Goal: Book appointment/travel/reservation

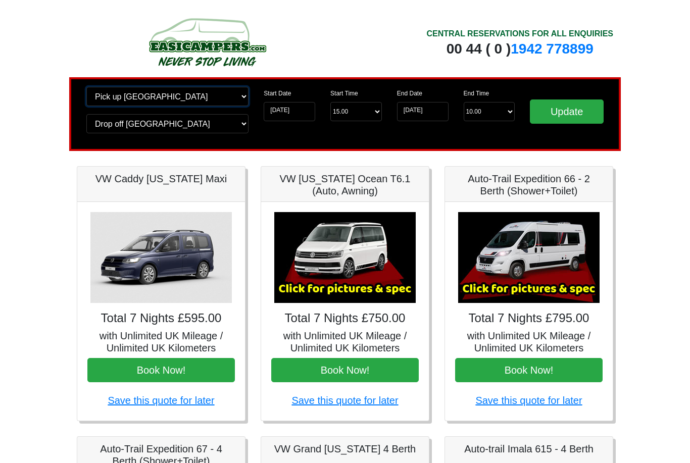
click at [240, 94] on select "Change pick up location? Pick up Edinburgh Birmingham Airport Blackburn Lancash…" at bounding box center [167, 96] width 162 height 19
select select "MAN"
click at [244, 124] on select "Change drop off location? Drop off Edinburgh Birmingham Airport Blackburn Lanca…" at bounding box center [167, 123] width 162 height 19
select select "MAN"
click at [302, 111] on input "18-09-2025" at bounding box center [289, 111] width 51 height 19
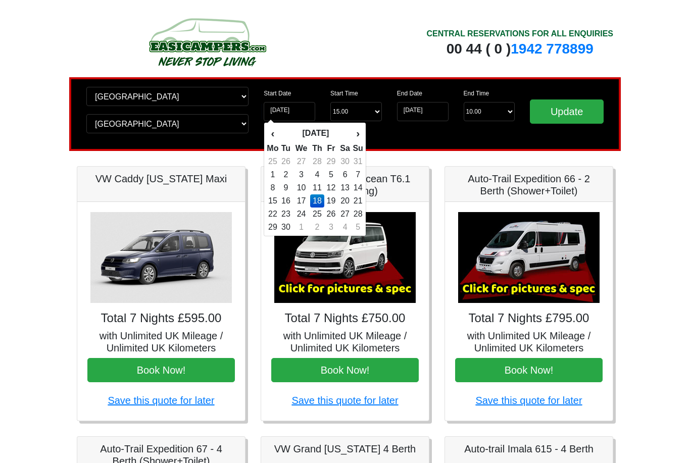
click at [358, 135] on th "›" at bounding box center [357, 133] width 11 height 17
click at [356, 133] on th "›" at bounding box center [357, 133] width 11 height 17
click at [356, 135] on th "›" at bounding box center [357, 133] width 11 height 17
click at [287, 210] on td "23" at bounding box center [286, 213] width 14 height 13
type input "23-12-2025"
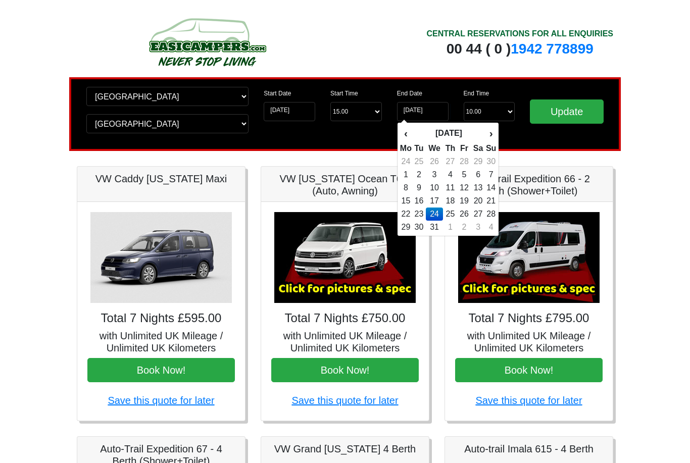
click at [422, 227] on td "30" at bounding box center [419, 227] width 14 height 13
type input "30-12-2025"
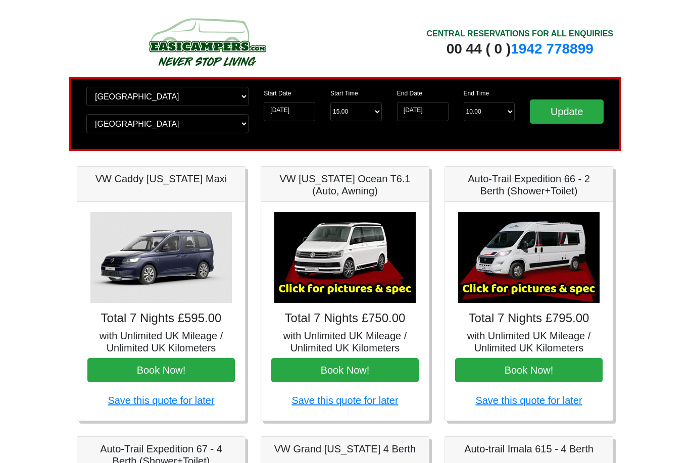
click at [574, 112] on input "Update" at bounding box center [567, 111] width 74 height 24
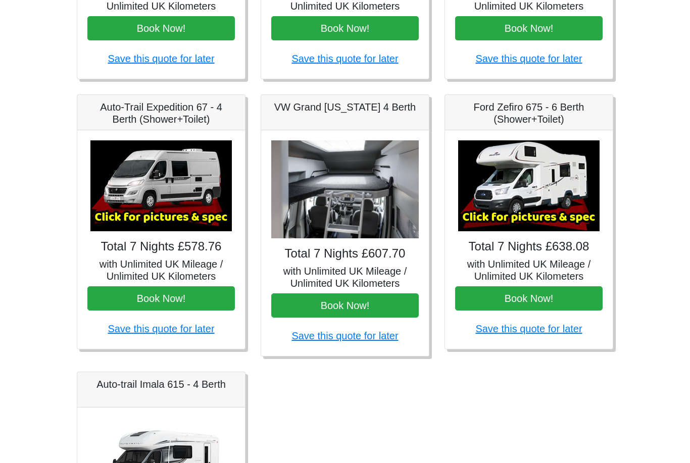
scroll to position [342, 0]
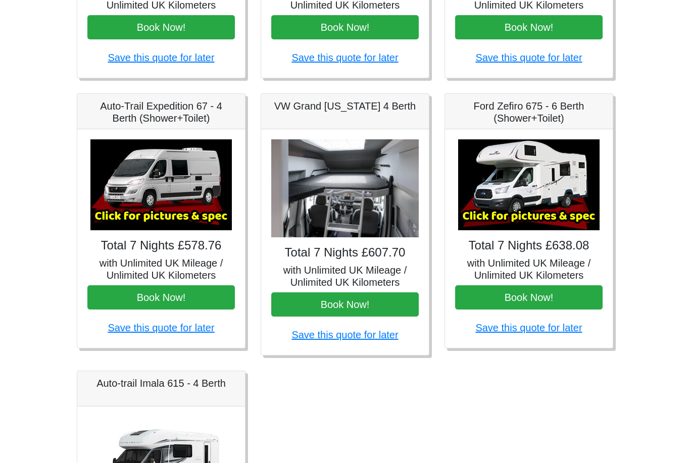
click at [347, 171] on img at bounding box center [344, 189] width 147 height 98
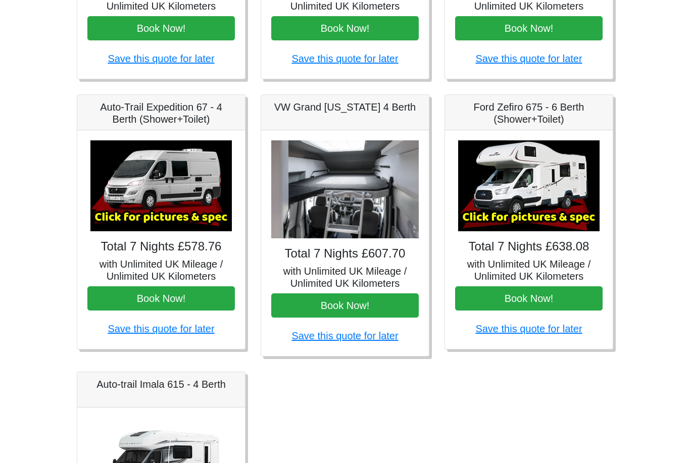
scroll to position [334, 0]
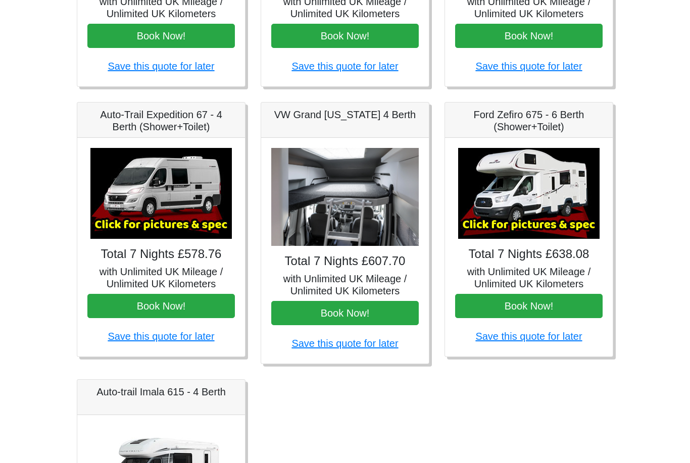
click at [341, 126] on div "VW Grand California 4 Berth" at bounding box center [345, 120] width 168 height 35
click at [368, 227] on img at bounding box center [344, 197] width 147 height 98
click at [363, 262] on h4 "Total 7 Nights £607.70" at bounding box center [344, 261] width 147 height 15
click at [374, 190] on img at bounding box center [344, 197] width 147 height 98
click at [374, 123] on div "VW Grand California 4 Berth" at bounding box center [345, 120] width 168 height 35
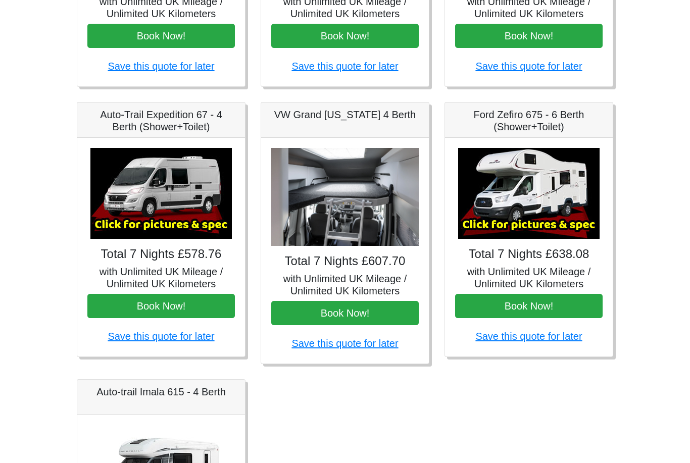
click at [362, 313] on button "Book Now!" at bounding box center [344, 313] width 147 height 24
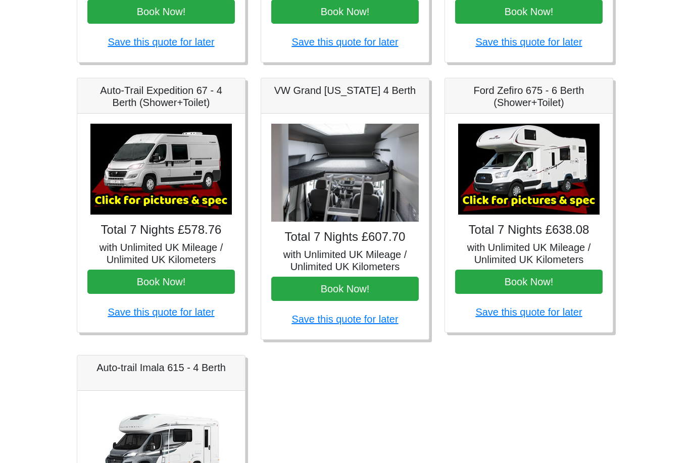
scroll to position [359, 0]
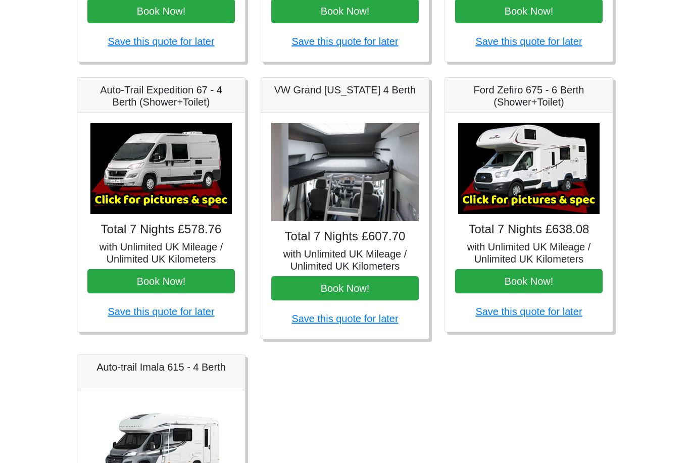
click at [167, 276] on button "Book Now!" at bounding box center [160, 281] width 147 height 24
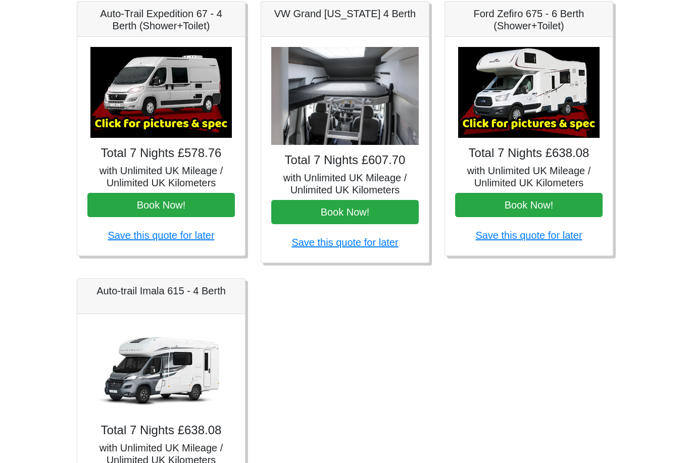
scroll to position [511, 0]
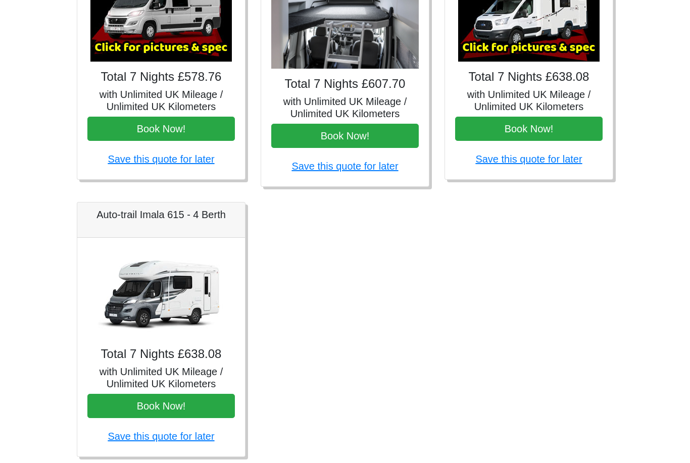
click at [177, 404] on button "Book Now!" at bounding box center [160, 406] width 147 height 24
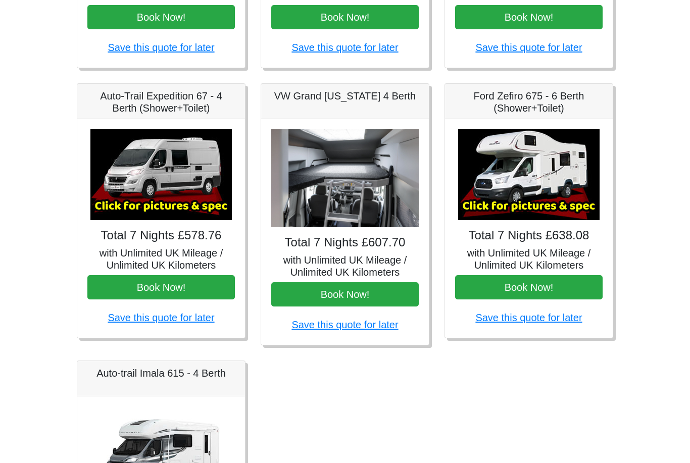
scroll to position [351, 0]
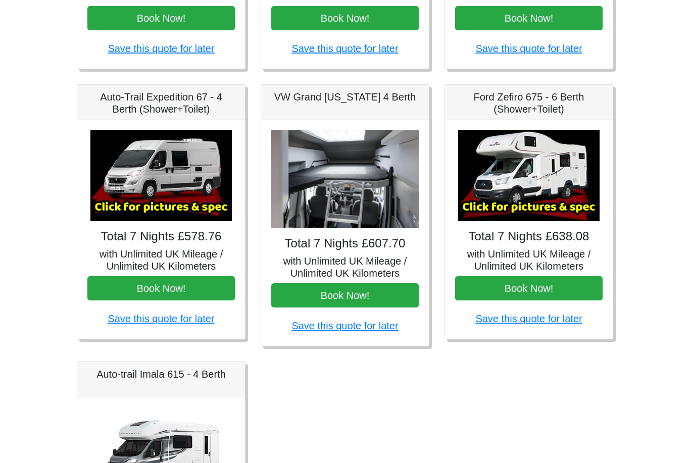
click at [544, 290] on button "Book Now!" at bounding box center [528, 289] width 147 height 24
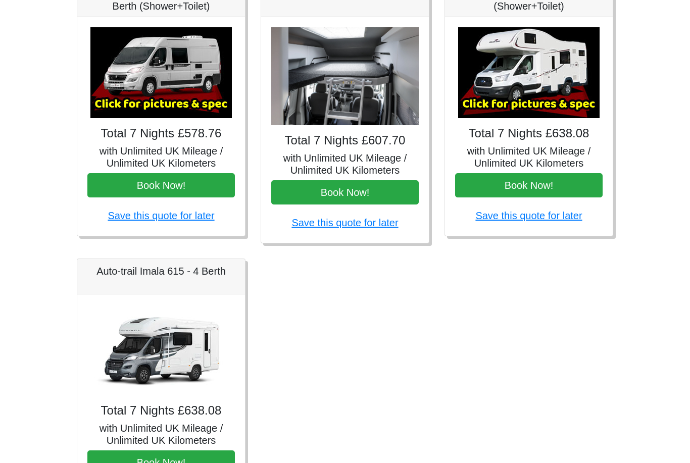
scroll to position [479, 0]
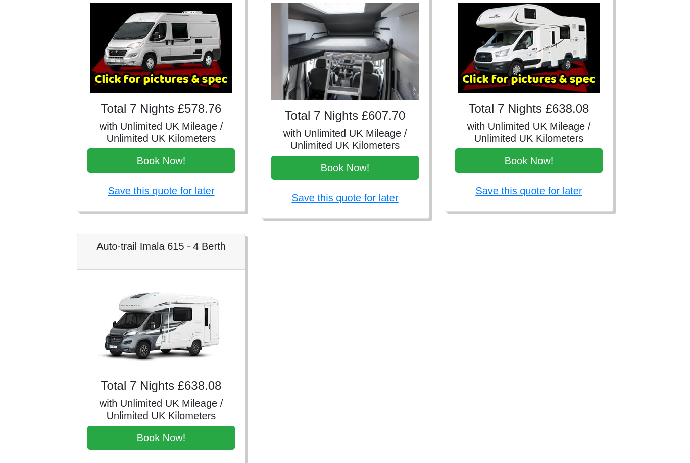
click at [146, 431] on button "Book Now!" at bounding box center [160, 438] width 147 height 24
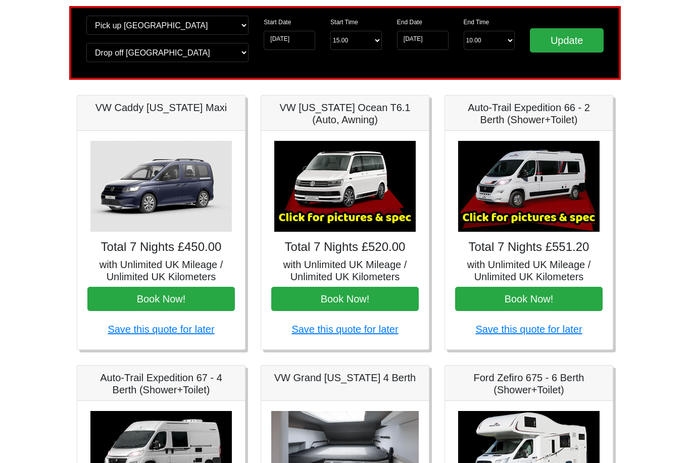
scroll to position [0, 0]
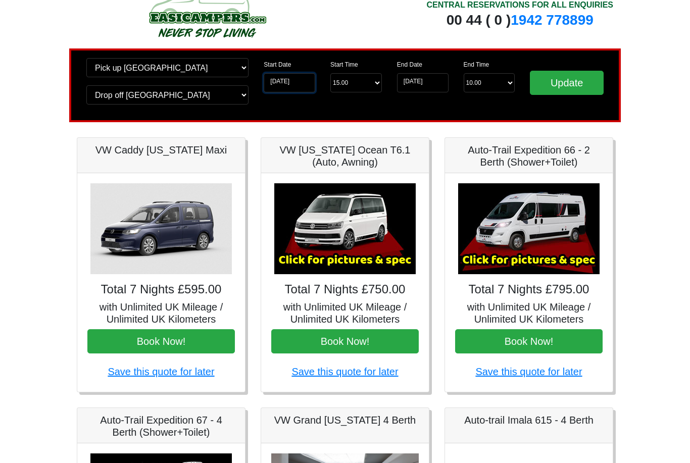
click at [296, 84] on input "[DATE]" at bounding box center [289, 83] width 51 height 19
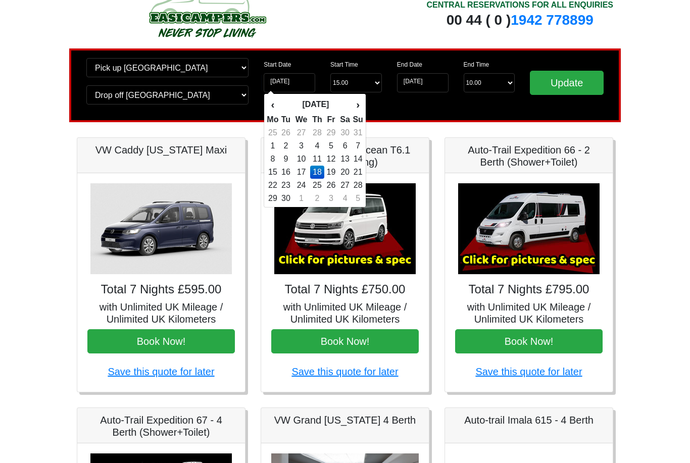
click at [362, 106] on th "›" at bounding box center [357, 104] width 11 height 17
click at [356, 106] on th "›" at bounding box center [357, 104] width 11 height 17
click at [358, 110] on th "›" at bounding box center [357, 104] width 11 height 17
click at [292, 184] on td "23" at bounding box center [286, 185] width 14 height 13
type input "[DATE]"
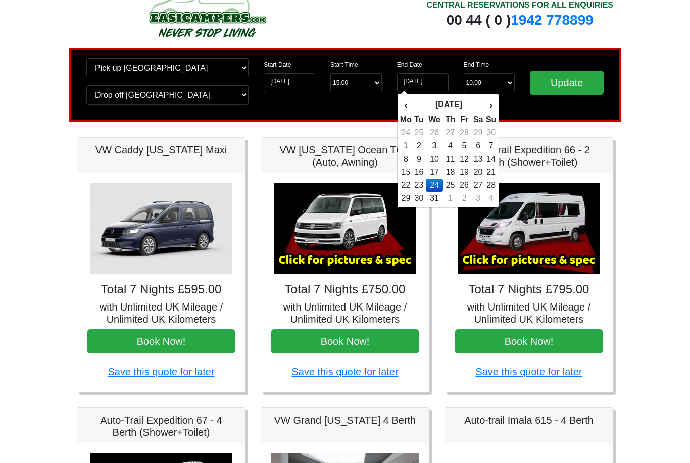
click at [423, 197] on td "30" at bounding box center [419, 198] width 14 height 13
type input "30-12-2025"
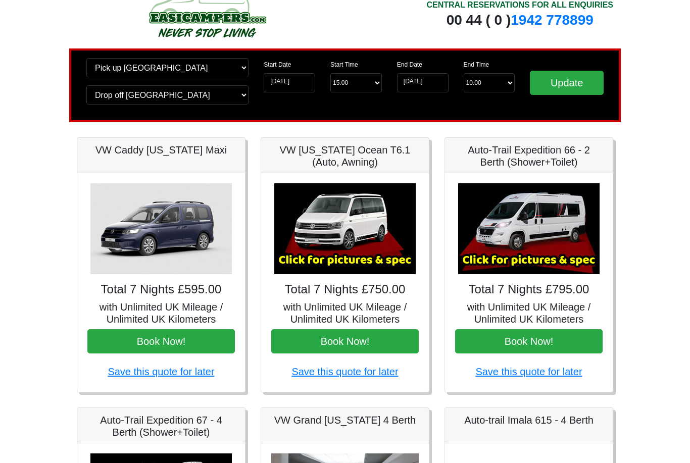
click at [577, 86] on input "Update" at bounding box center [567, 83] width 74 height 24
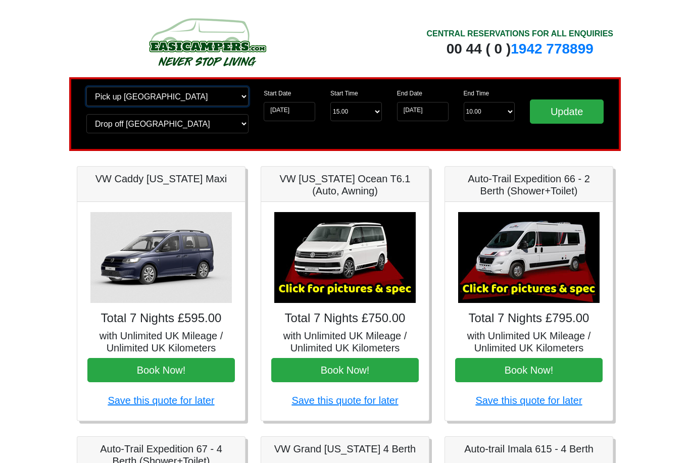
click at [153, 99] on select "Change pick up location? Pick up [GEOGRAPHIC_DATA] [GEOGRAPHIC_DATA] [GEOGRAPHI…" at bounding box center [167, 96] width 162 height 19
select select "BLA1"
click at [191, 123] on select "Change drop off location? Drop off [GEOGRAPHIC_DATA] [GEOGRAPHIC_DATA] [GEOGRAP…" at bounding box center [167, 123] width 162 height 19
select select "BLA1"
click at [300, 108] on input "18-09-2025" at bounding box center [289, 111] width 51 height 19
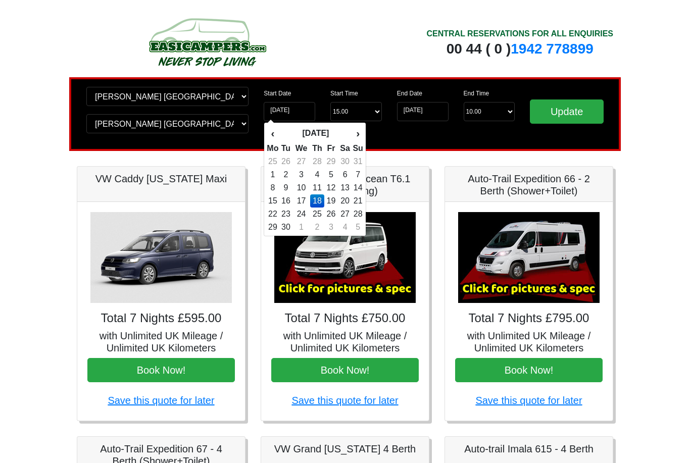
click at [355, 132] on th "›" at bounding box center [357, 133] width 11 height 17
click at [353, 129] on th "›" at bounding box center [357, 133] width 11 height 17
click at [356, 133] on th "›" at bounding box center [357, 133] width 11 height 17
click at [287, 214] on td "23" at bounding box center [286, 213] width 14 height 13
type input "[DATE]"
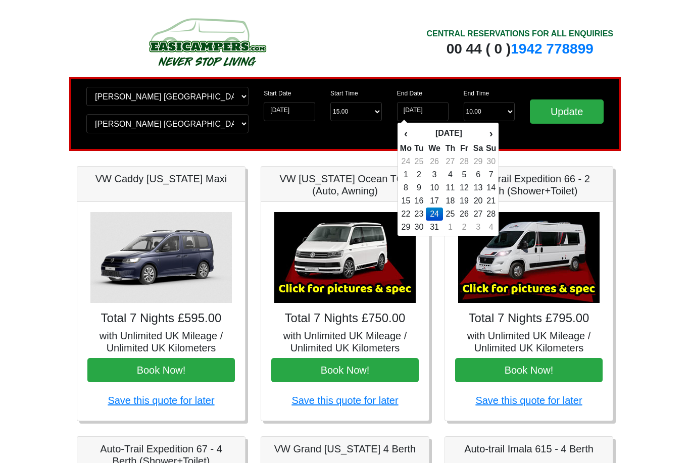
click at [487, 133] on th "›" at bounding box center [490, 133] width 11 height 17
click at [405, 225] on td "2" at bounding box center [405, 227] width 13 height 13
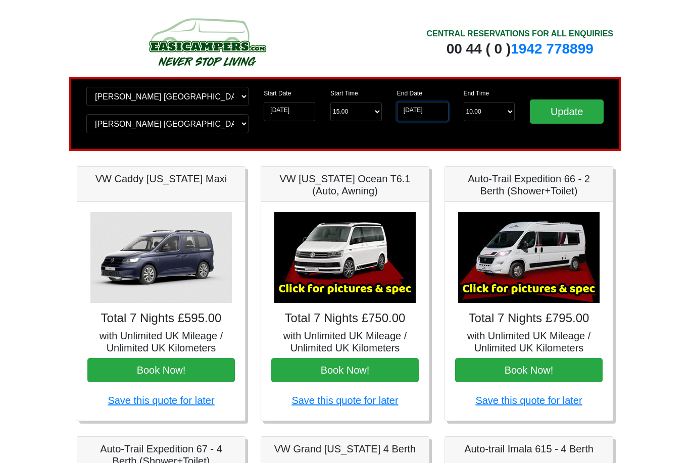
click at [424, 111] on input "02-02-2026" at bounding box center [422, 111] width 51 height 19
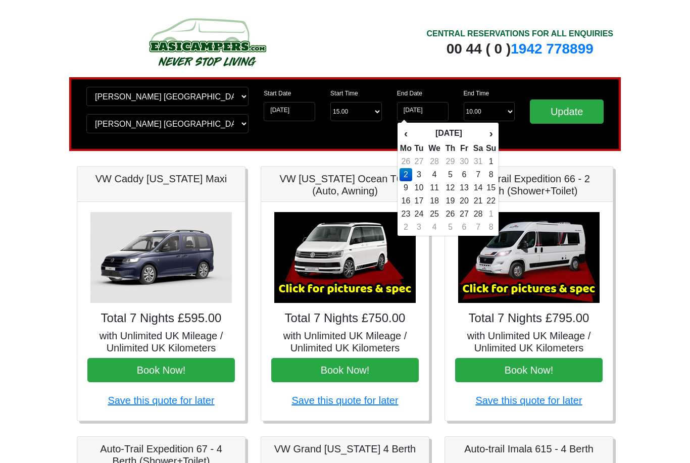
click at [404, 132] on th "‹" at bounding box center [405, 133] width 13 height 17
click at [409, 222] on td "2" at bounding box center [405, 227] width 13 height 13
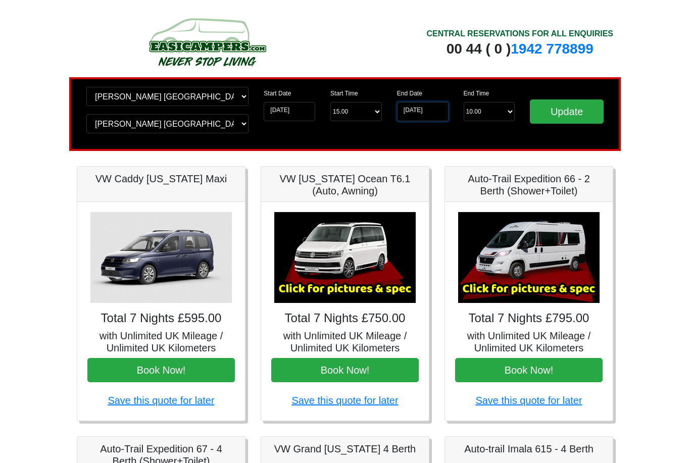
click at [420, 111] on input "02-02-2026" at bounding box center [422, 111] width 51 height 19
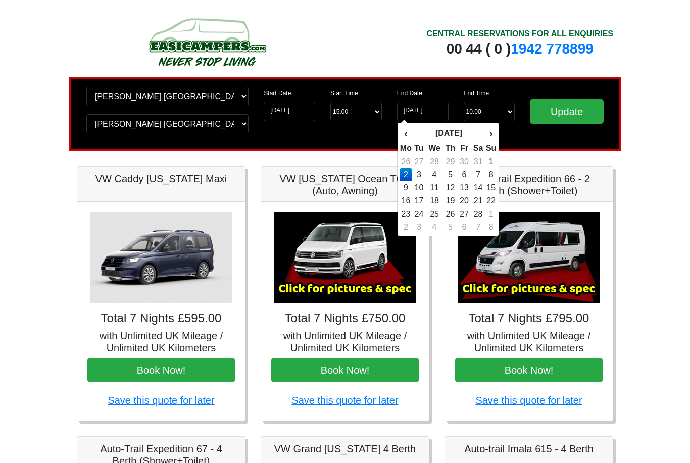
click at [410, 140] on th "‹" at bounding box center [405, 133] width 13 height 17
click at [402, 137] on th "‹" at bounding box center [405, 133] width 13 height 17
click at [492, 133] on th "›" at bounding box center [490, 133] width 11 height 17
click at [489, 213] on td "1" at bounding box center [490, 213] width 11 height 13
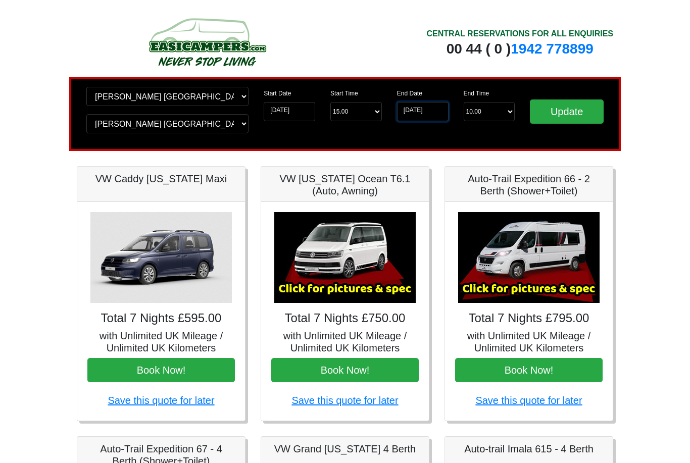
click at [429, 109] on input "[DATE]" at bounding box center [422, 111] width 51 height 19
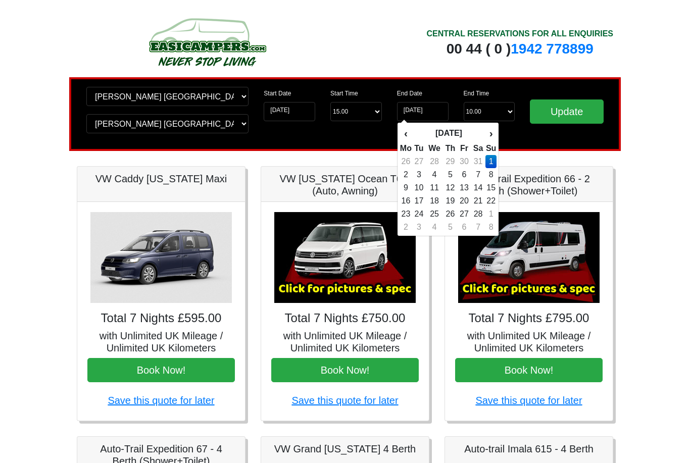
click at [404, 130] on th "‹" at bounding box center [405, 133] width 13 height 17
click at [409, 224] on td "2" at bounding box center [405, 227] width 13 height 13
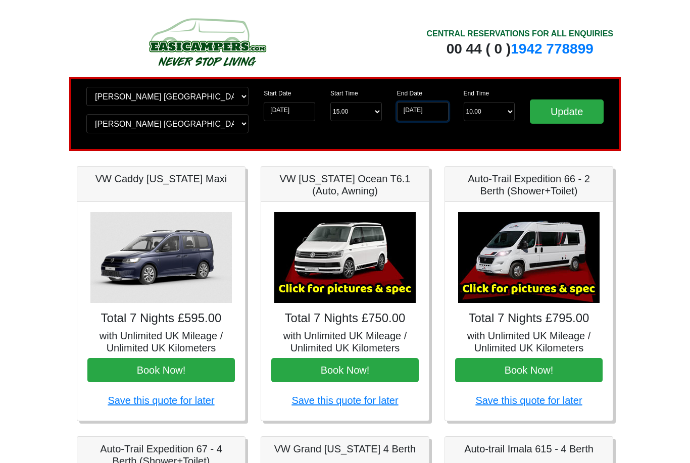
click at [421, 111] on input "02-02-2026" at bounding box center [422, 111] width 51 height 19
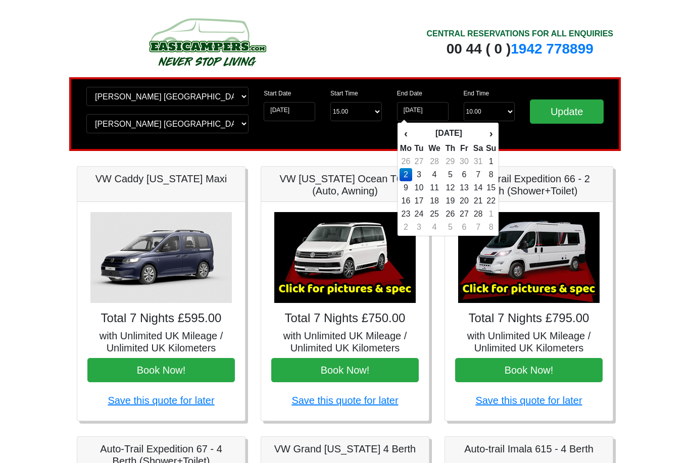
click at [405, 133] on th "‹" at bounding box center [405, 133] width 13 height 17
click at [488, 214] on td "1" at bounding box center [490, 213] width 11 height 13
type input "[DATE]"
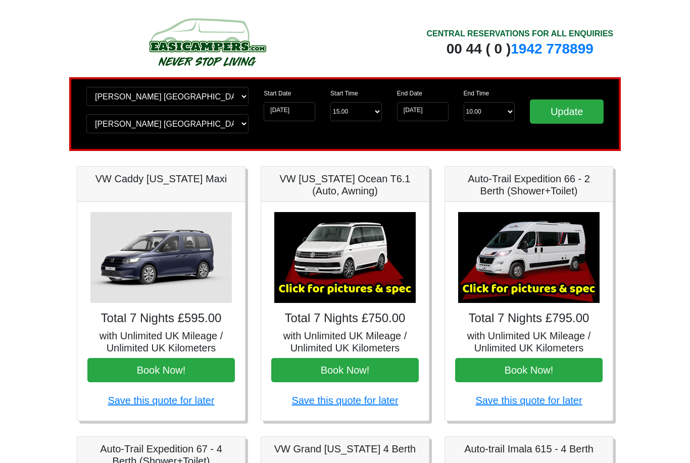
click at [576, 112] on input "Update" at bounding box center [567, 111] width 74 height 24
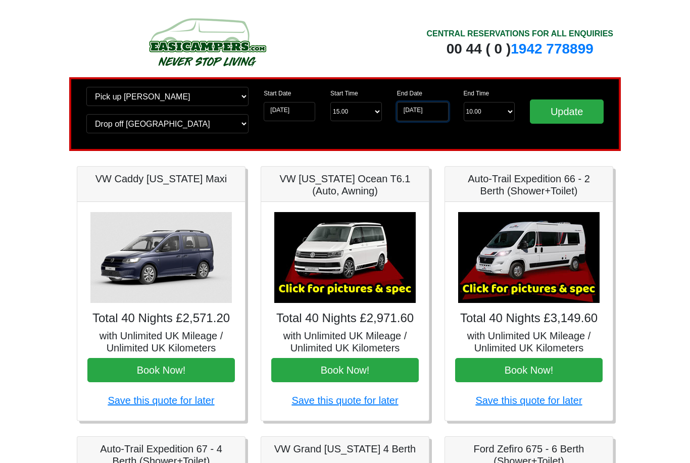
click at [418, 106] on input "[DATE]" at bounding box center [422, 111] width 51 height 19
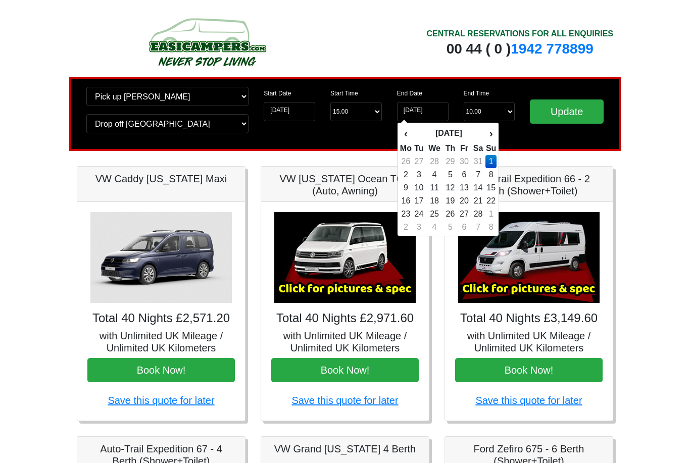
click at [403, 132] on th "‹" at bounding box center [405, 133] width 13 height 17
click at [407, 131] on th "‹" at bounding box center [405, 133] width 13 height 17
click at [465, 229] on td "2" at bounding box center [464, 227] width 14 height 13
type input "[DATE]"
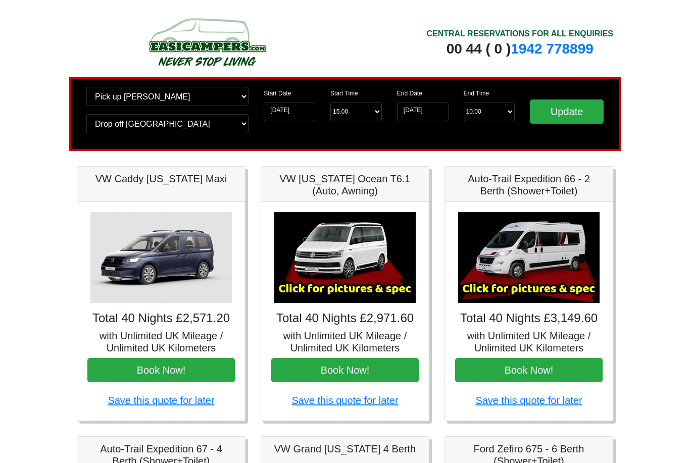
click at [580, 110] on input "Update" at bounding box center [567, 111] width 74 height 24
click at [427, 120] on input "02-01-2026" at bounding box center [422, 111] width 51 height 19
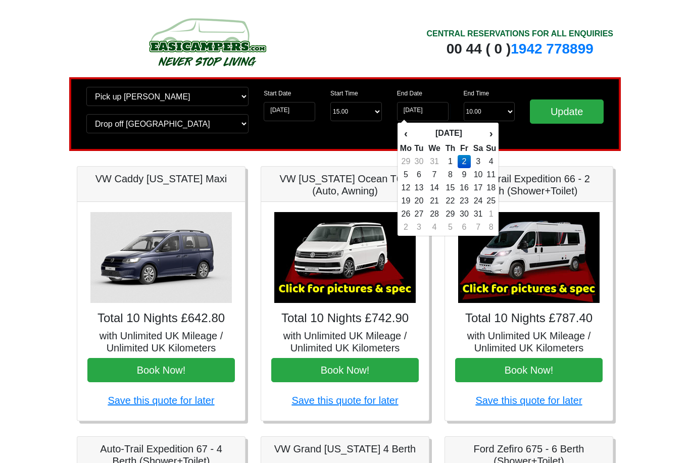
click at [409, 133] on th "‹" at bounding box center [405, 133] width 13 height 17
click at [404, 230] on td "29" at bounding box center [405, 227] width 13 height 13
type input "29-12-2025"
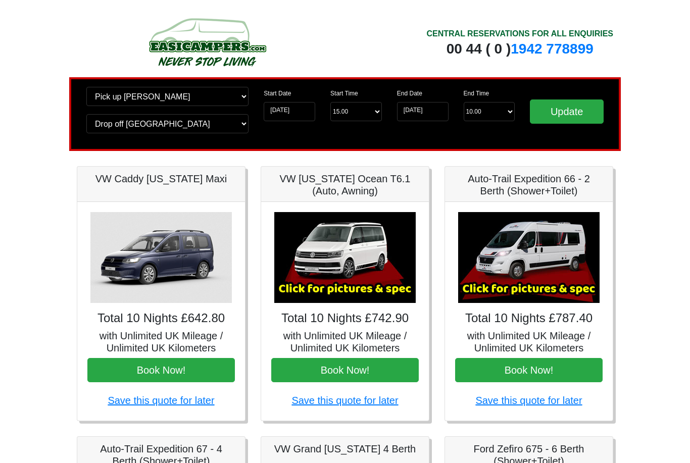
click at [561, 112] on input "Update" at bounding box center [567, 111] width 74 height 24
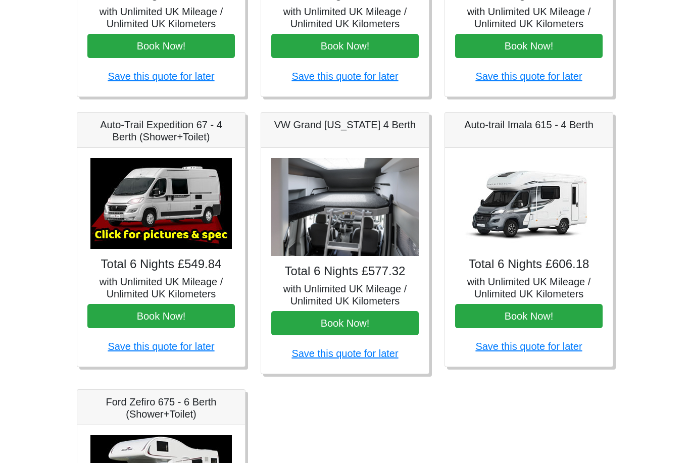
scroll to position [324, 0]
